Goal: Transaction & Acquisition: Purchase product/service

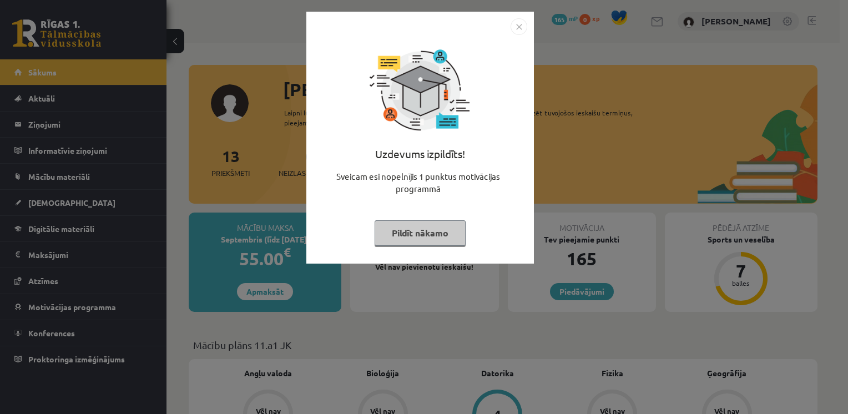
click at [423, 241] on button "Pildīt nākamo" at bounding box center [420, 233] width 91 height 26
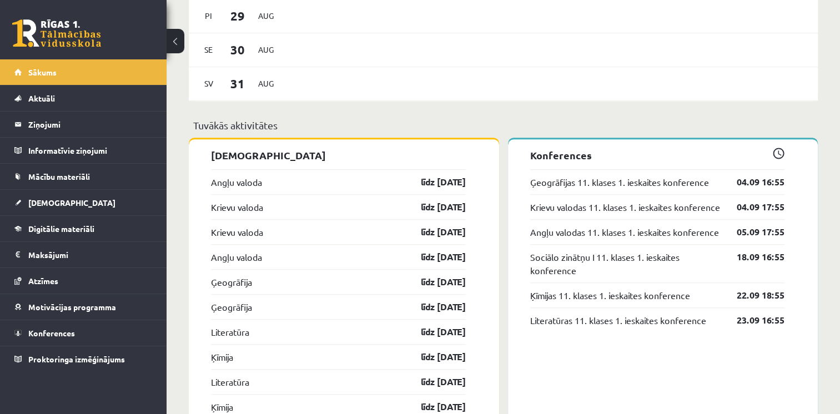
scroll to position [944, 0]
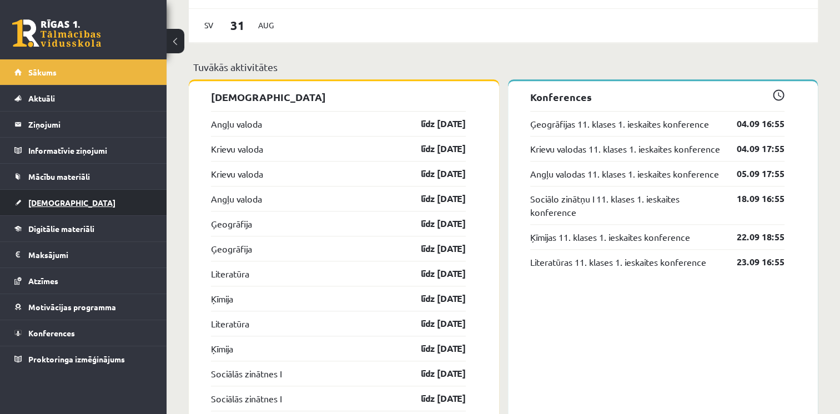
click at [77, 205] on link "[DEMOGRAPHIC_DATA]" at bounding box center [83, 203] width 138 height 26
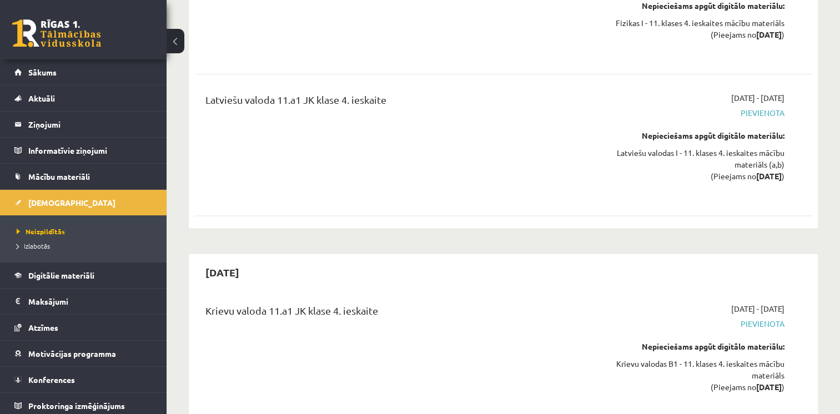
scroll to position [9912, 0]
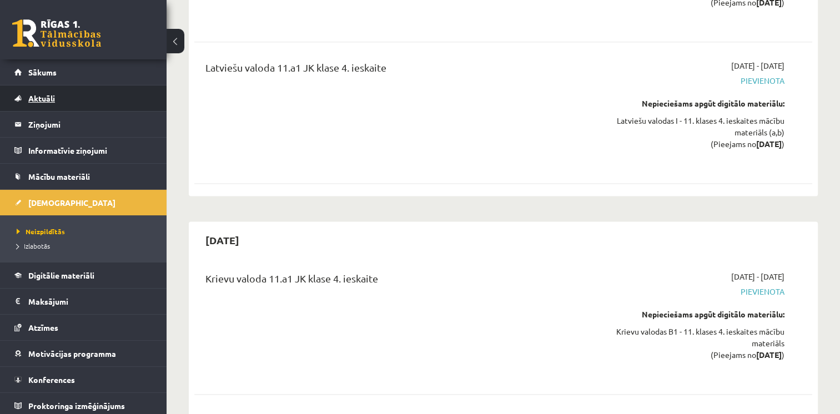
click at [26, 92] on link "Aktuāli" at bounding box center [83, 98] width 138 height 26
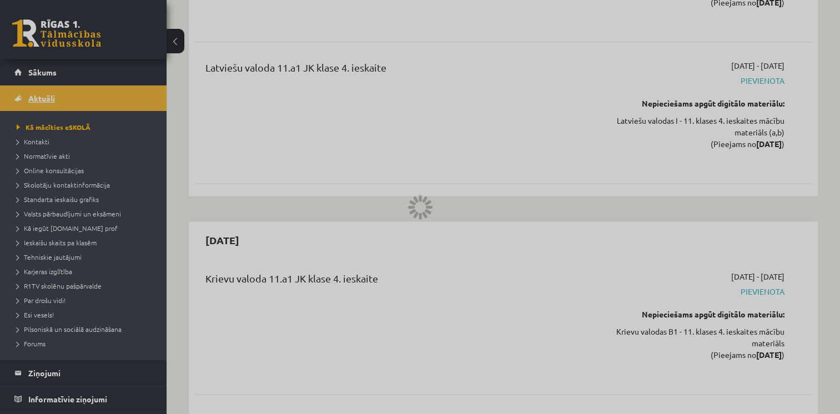
scroll to position [795, 0]
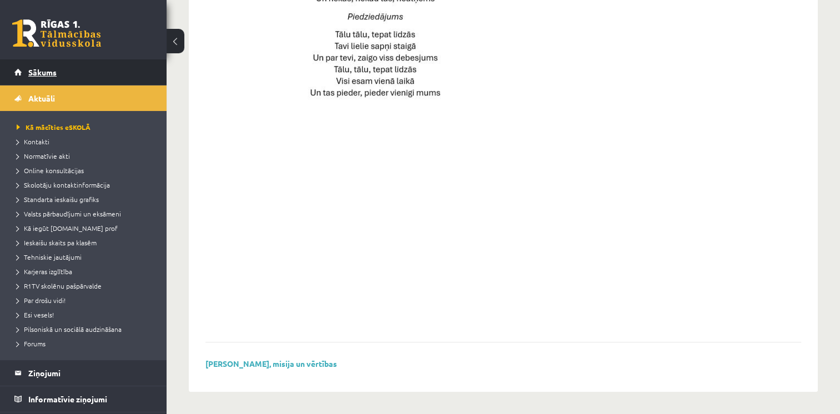
click at [44, 72] on span "Sākums" at bounding box center [42, 72] width 28 height 10
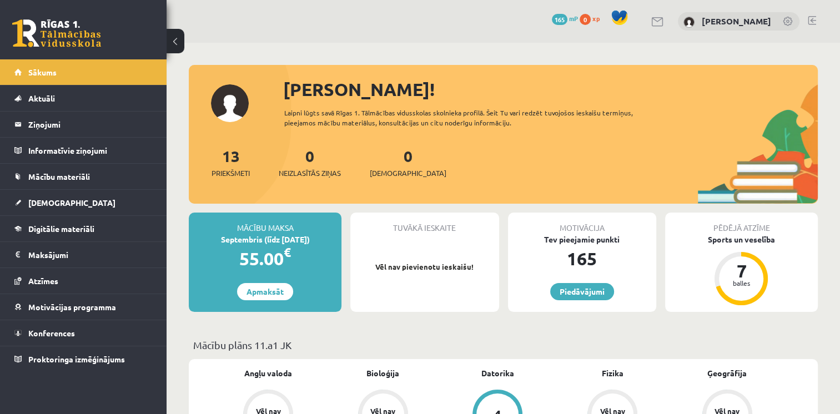
click at [278, 259] on div "55.00 €" at bounding box center [265, 258] width 153 height 27
click at [259, 250] on div "55.00 €" at bounding box center [265, 258] width 153 height 27
click at [246, 291] on link "Apmaksāt" at bounding box center [265, 291] width 56 height 17
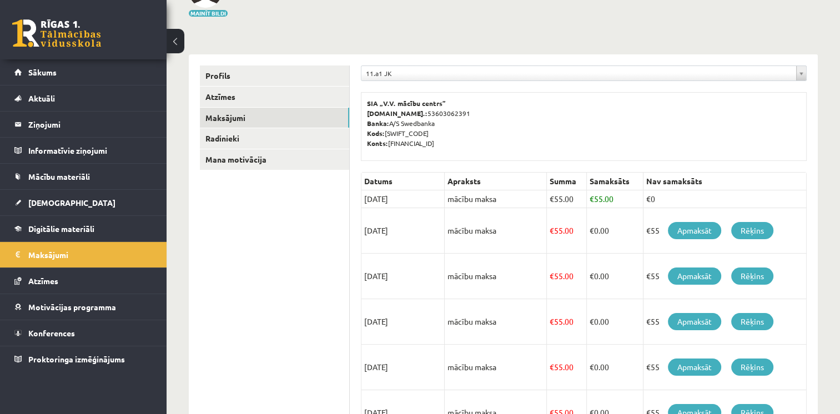
scroll to position [111, 0]
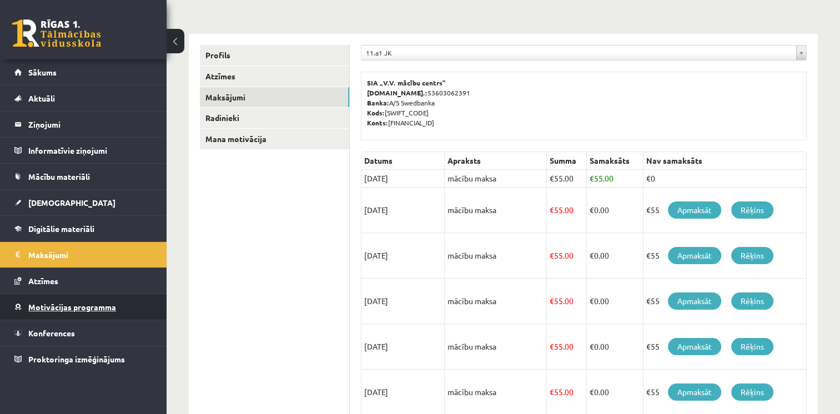
click at [108, 305] on span "Motivācijas programma" at bounding box center [72, 307] width 88 height 10
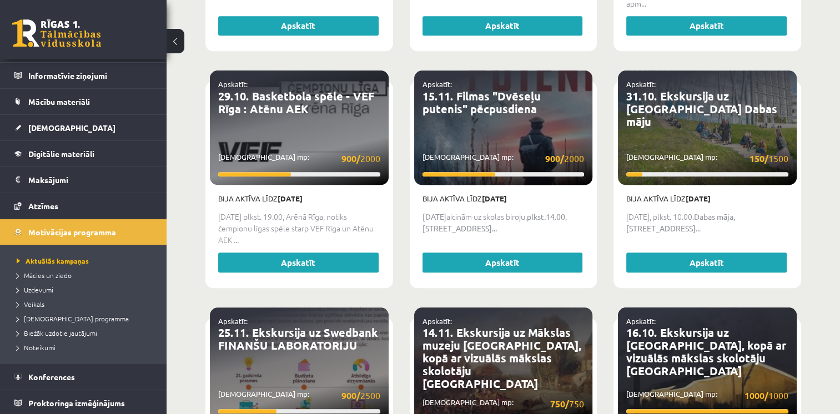
scroll to position [1110, 0]
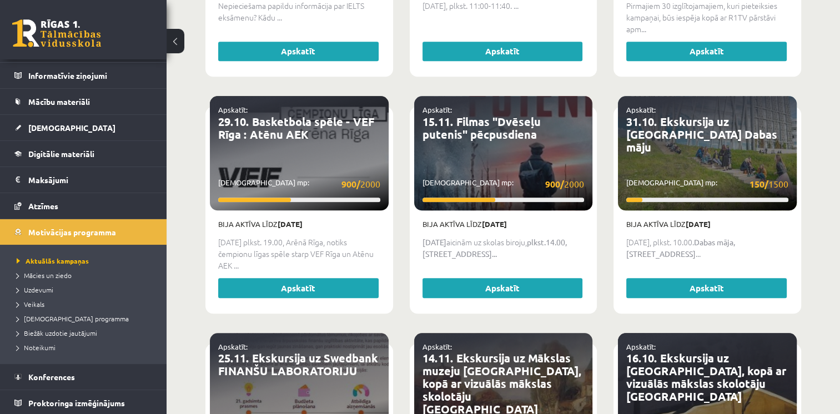
click at [505, 177] on p "Savākti mp: 900/ 2000" at bounding box center [503, 184] width 162 height 14
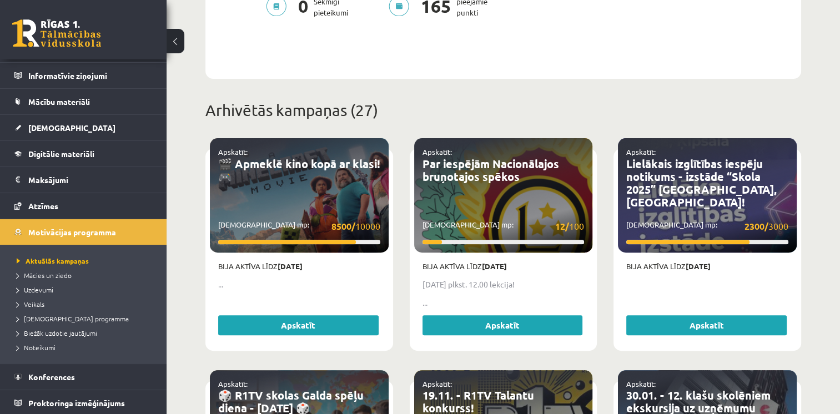
scroll to position [389, 0]
